Goal: Transaction & Acquisition: Book appointment/travel/reservation

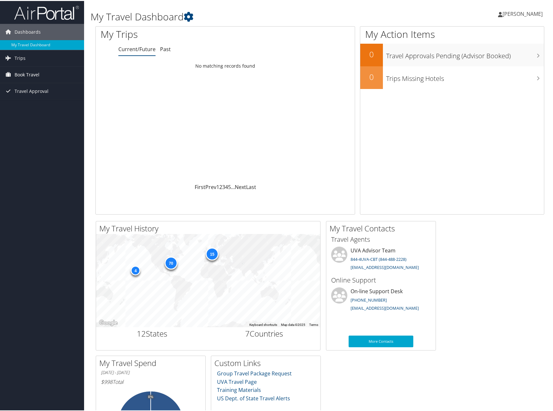
click at [29, 74] on span "Book Travel" at bounding box center [27, 74] width 25 height 16
click at [38, 106] on link "Book/Manage Online Trips" at bounding box center [42, 106] width 84 height 10
click at [36, 69] on span "Book Travel" at bounding box center [27, 74] width 25 height 16
click at [42, 107] on link "Book/Manage Online Trips" at bounding box center [42, 106] width 84 height 10
